Goal: Task Accomplishment & Management: Manage account settings

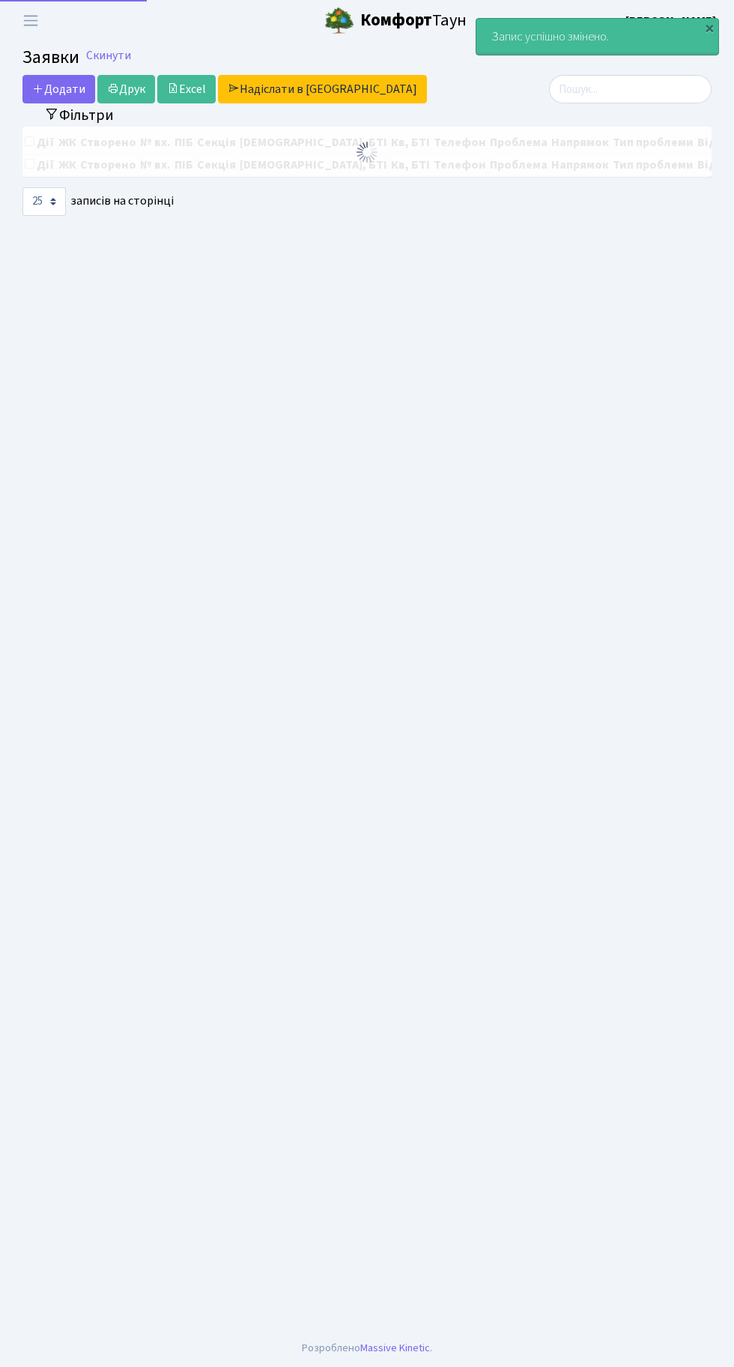
select select "25"
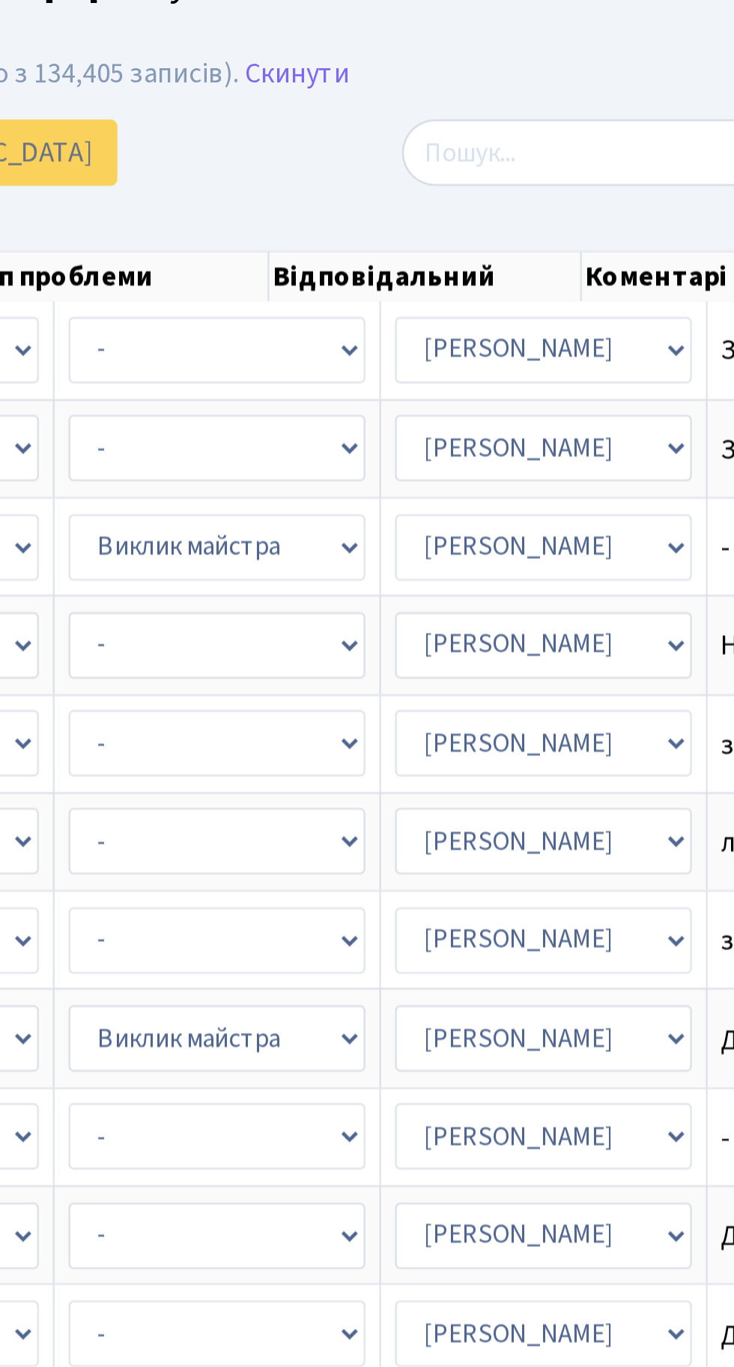
scroll to position [0, 677]
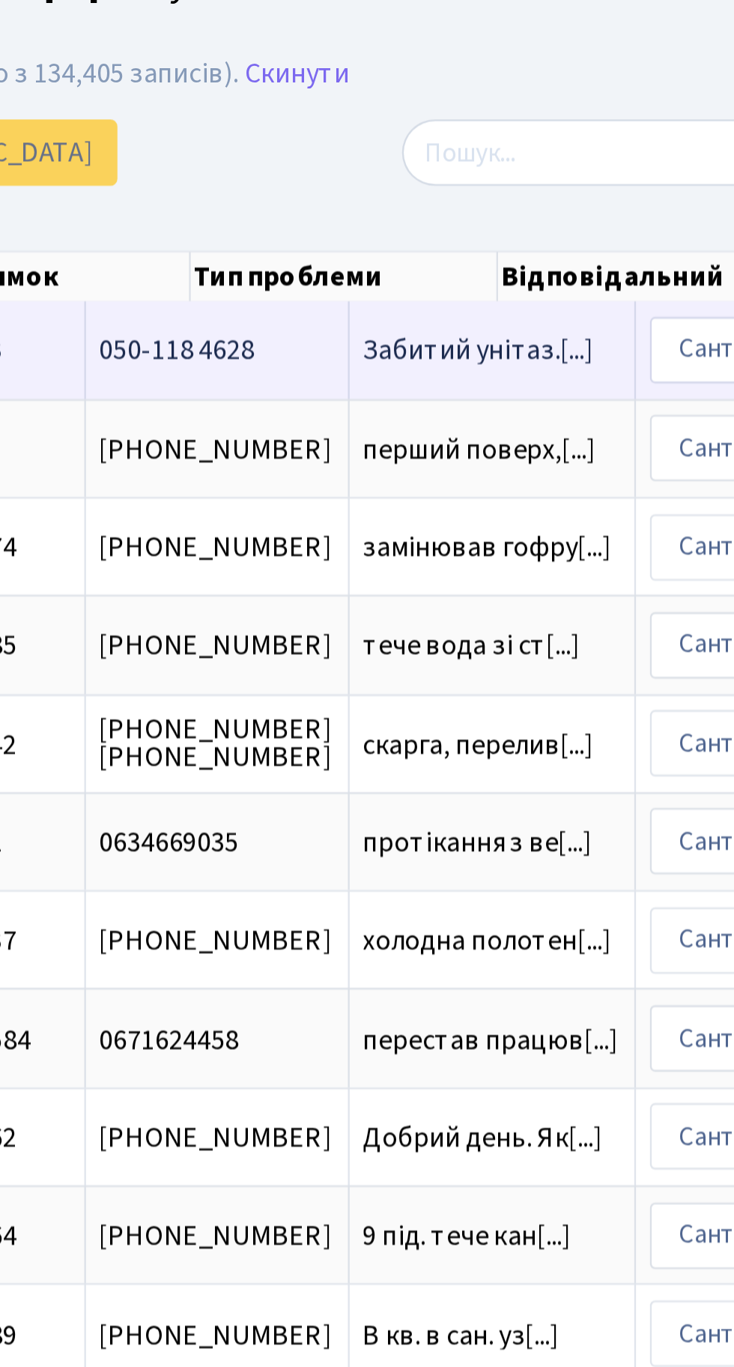
scroll to position [0, 0]
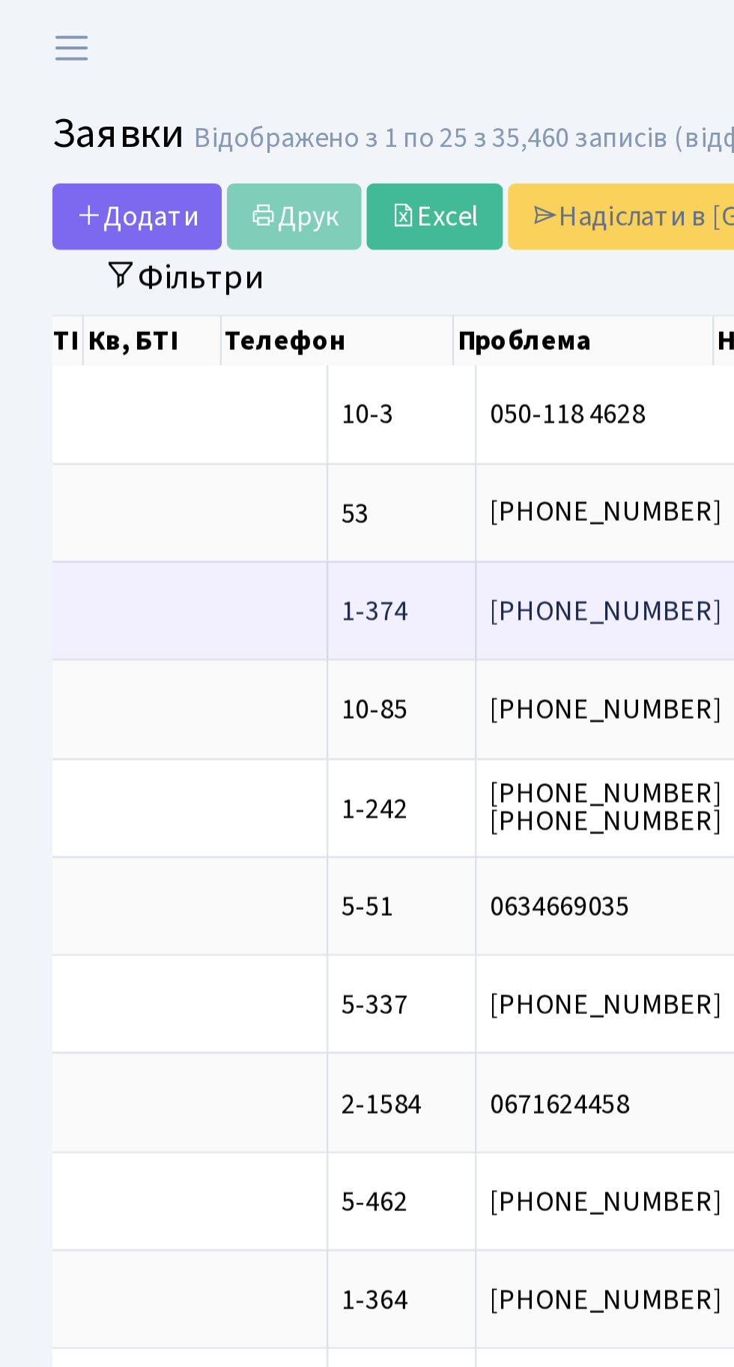
click at [324, 256] on span "замінював гофру[...]" at bounding box center [377, 262] width 107 height 16
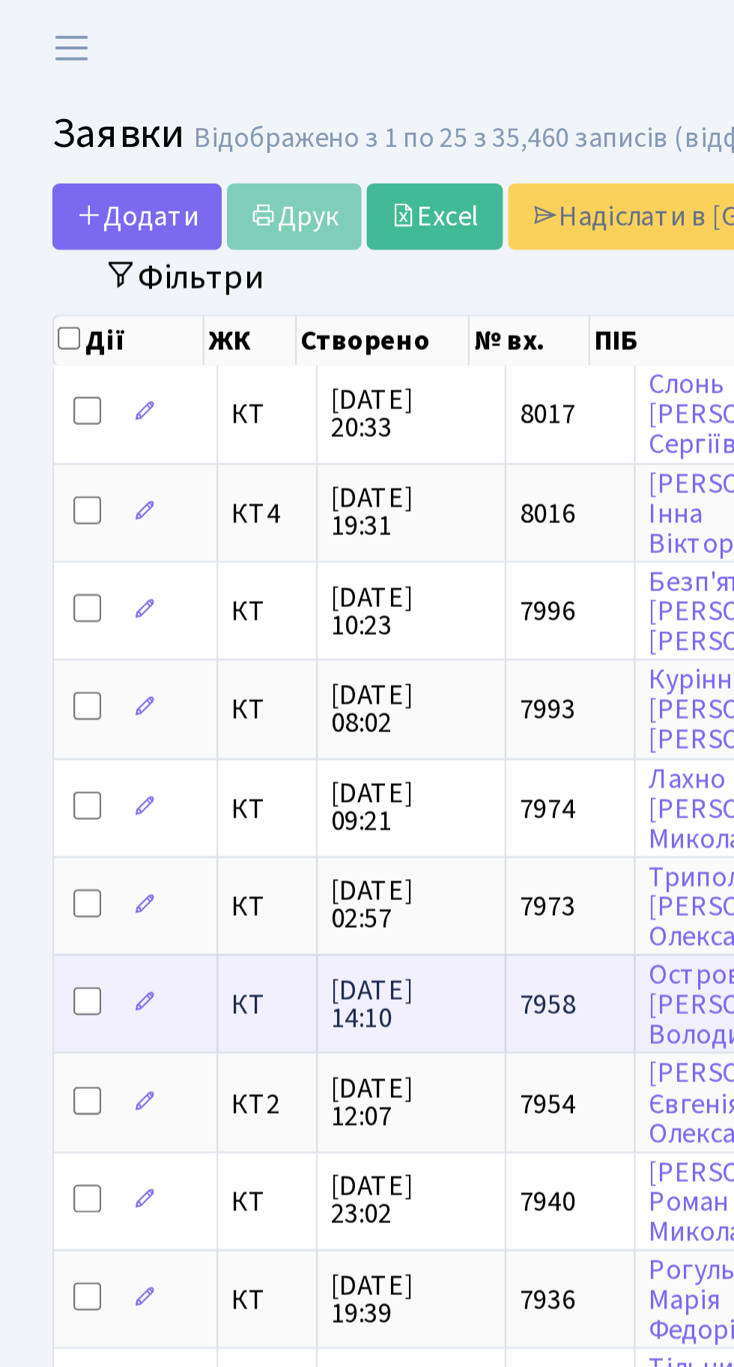
click at [43, 424] on input "checkbox" at bounding box center [37, 429] width 12 height 12
checkbox input "true"
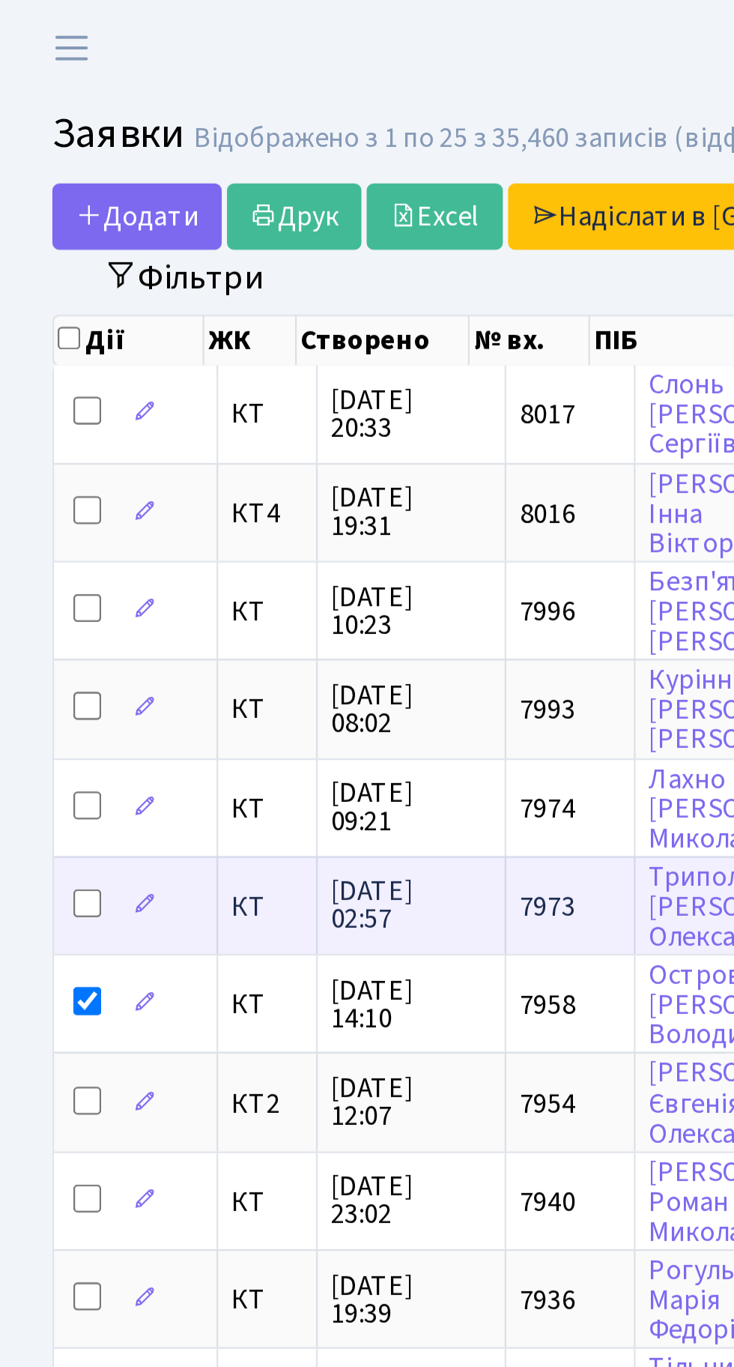
click at [34, 385] on input "checkbox" at bounding box center [37, 387] width 12 height 12
checkbox input "true"
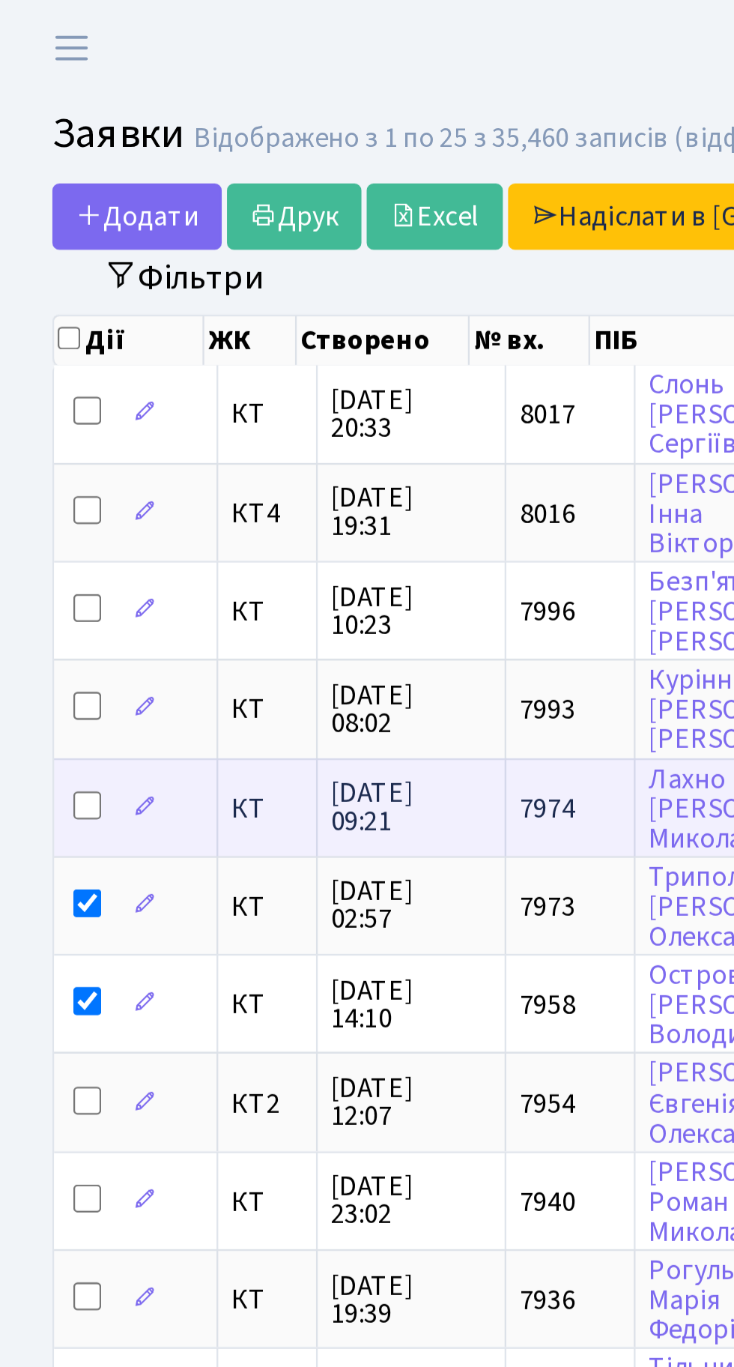
click at [40, 341] on input "checkbox" at bounding box center [37, 345] width 12 height 12
checkbox input "true"
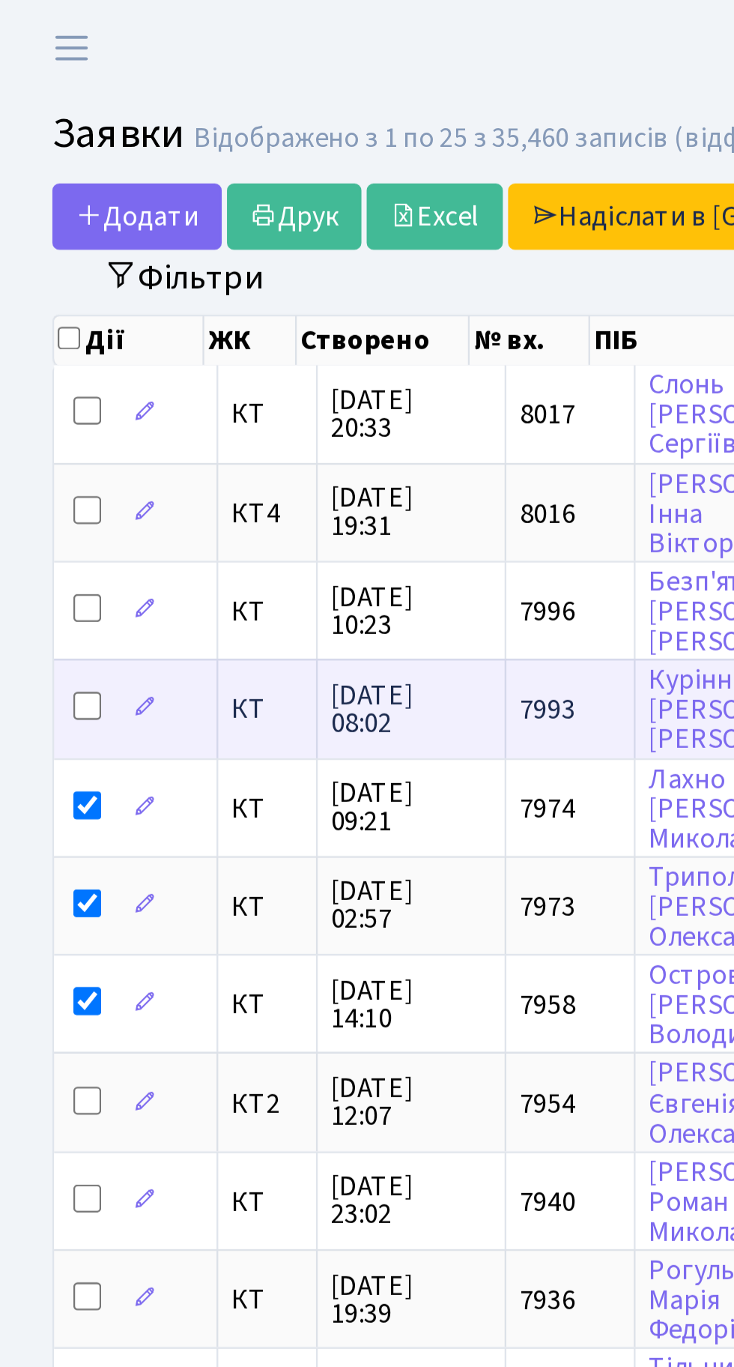
click at [40, 301] on input "checkbox" at bounding box center [37, 303] width 12 height 12
checkbox input "true"
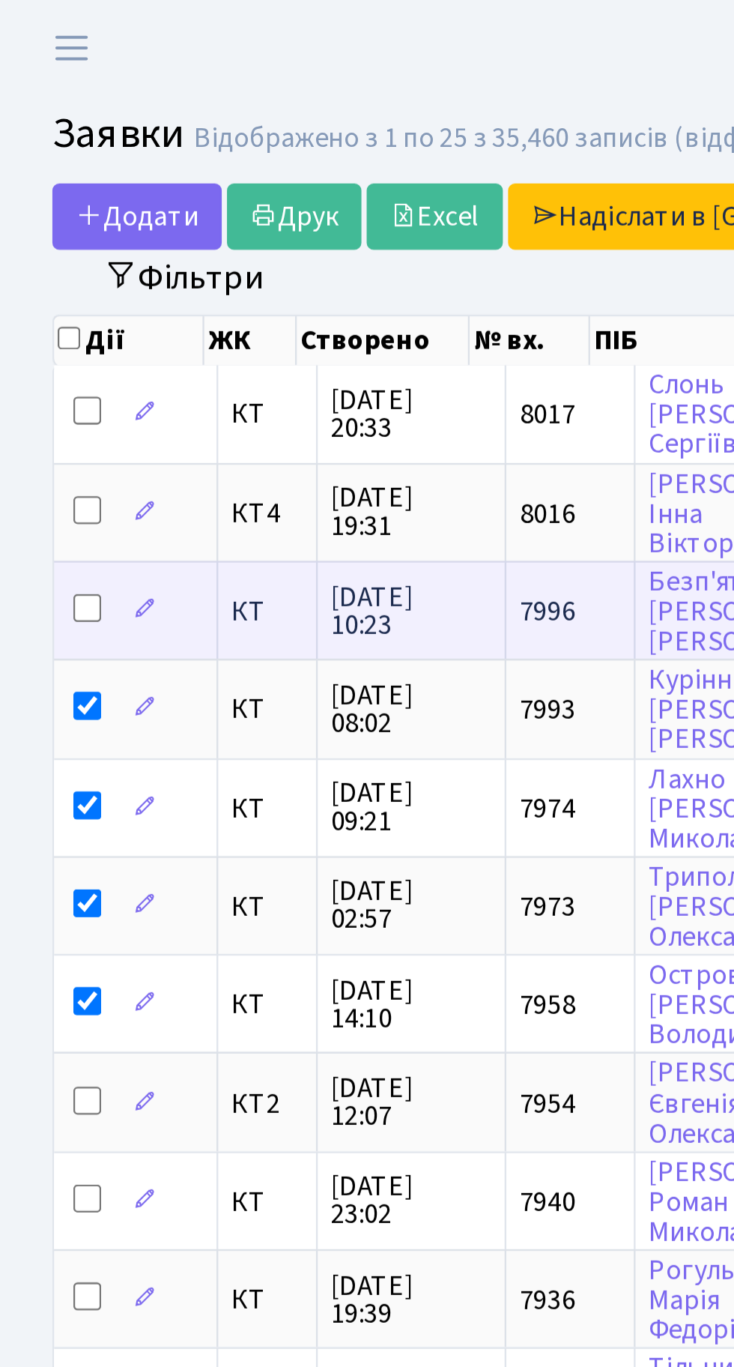
click at [40, 262] on input "checkbox" at bounding box center [37, 261] width 12 height 12
checkbox input "true"
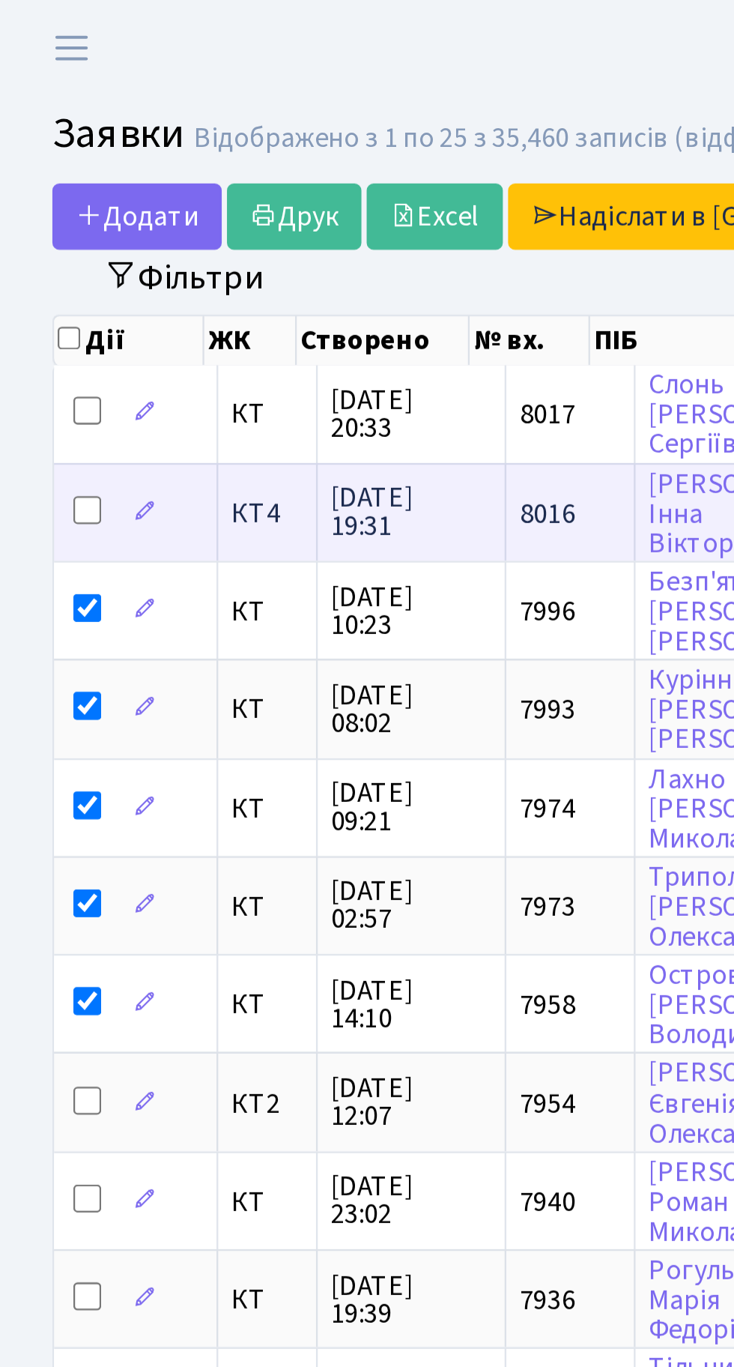
click at [39, 217] on input "checkbox" at bounding box center [37, 219] width 12 height 12
checkbox input "true"
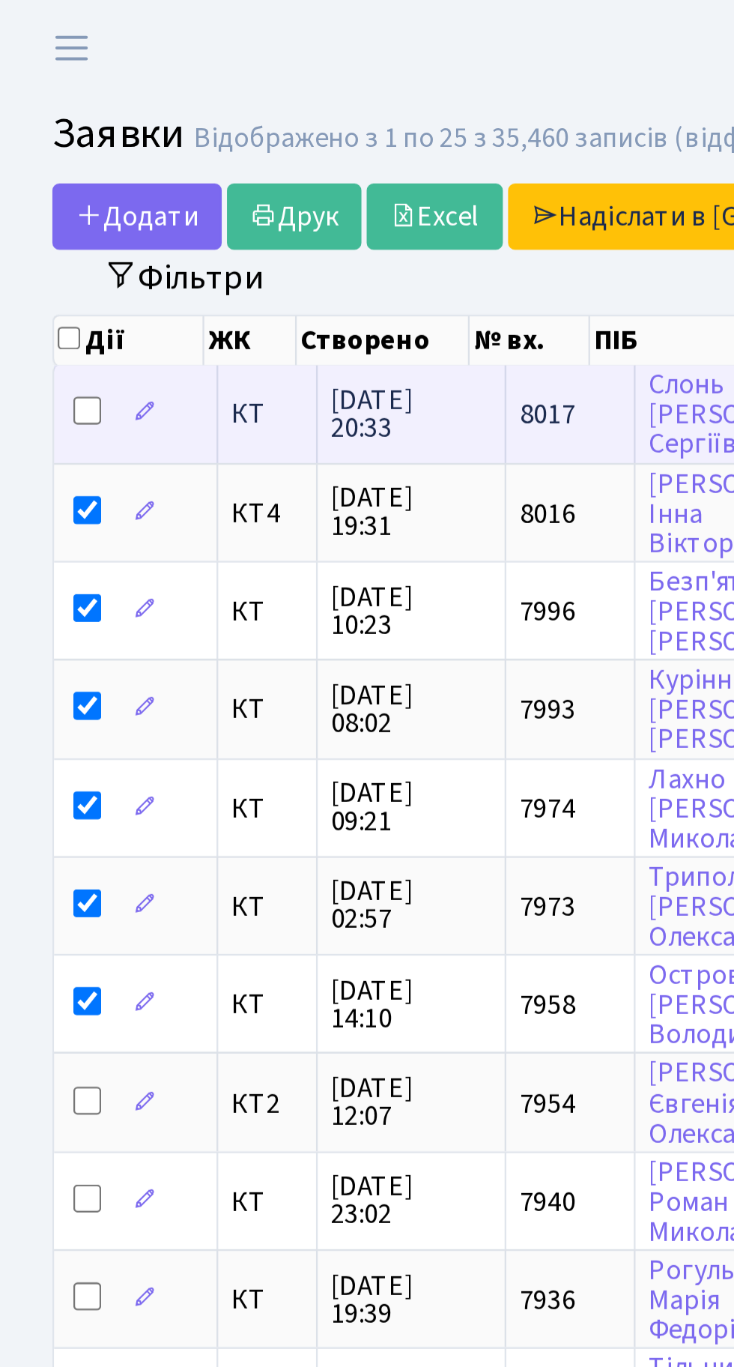
click at [40, 175] on input "checkbox" at bounding box center [37, 176] width 12 height 12
checkbox input "true"
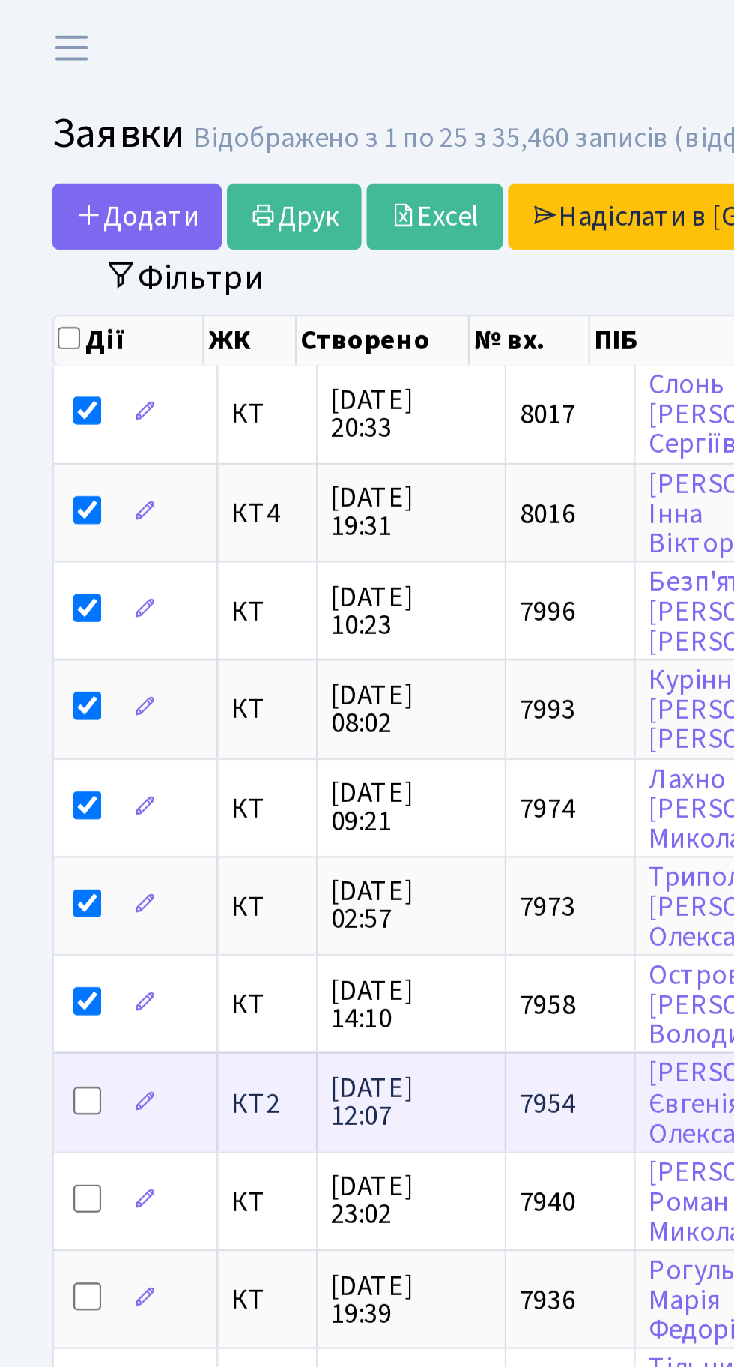
click at [39, 466] on input "checkbox" at bounding box center [37, 472] width 12 height 12
checkbox input "true"
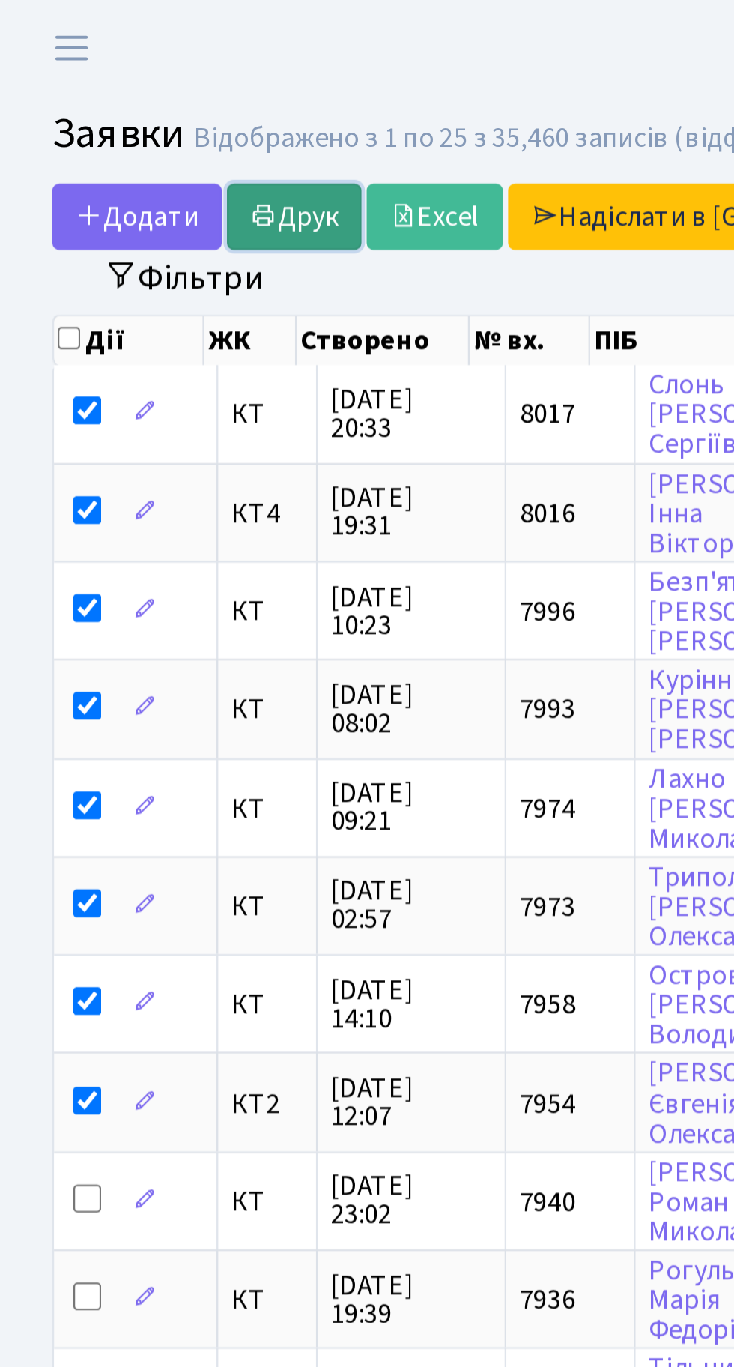
click at [134, 92] on link "Друк" at bounding box center [126, 93] width 58 height 28
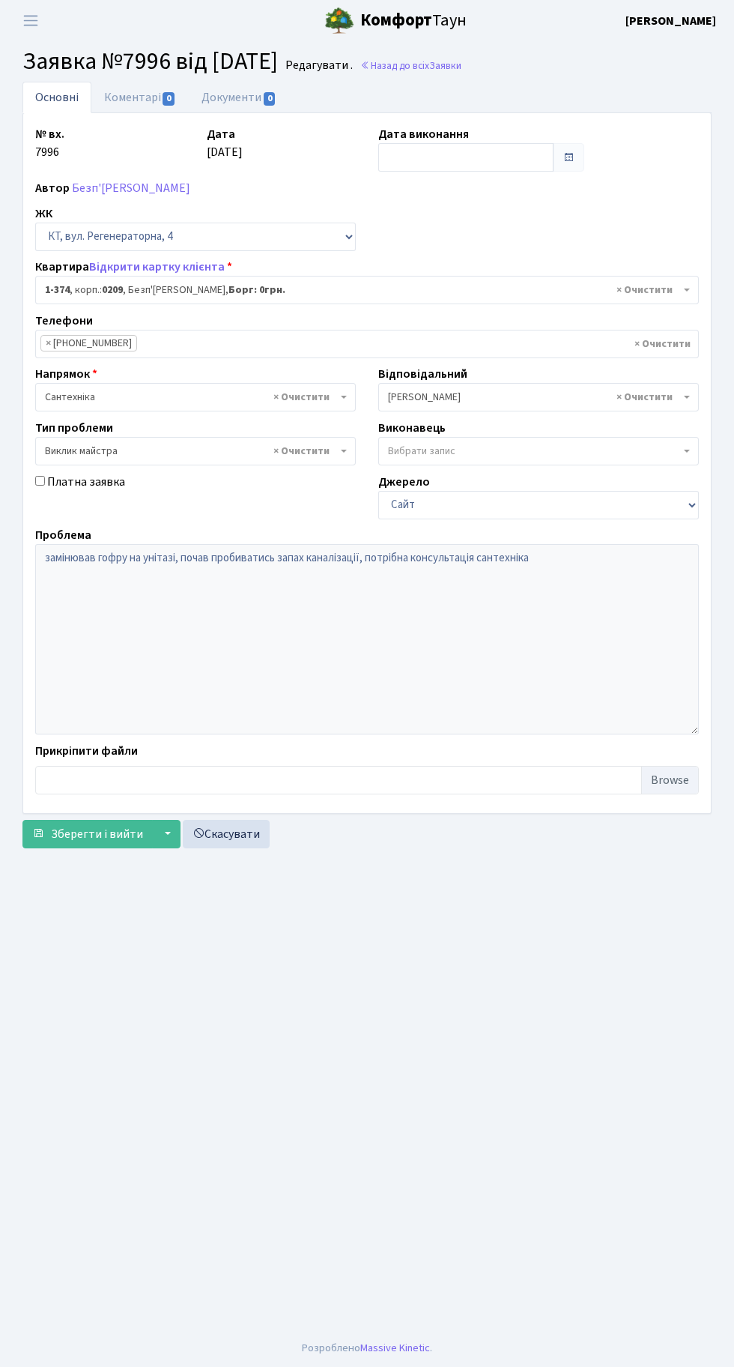
select select "374"
select select "29"
